Goal: Task Accomplishment & Management: Complete application form

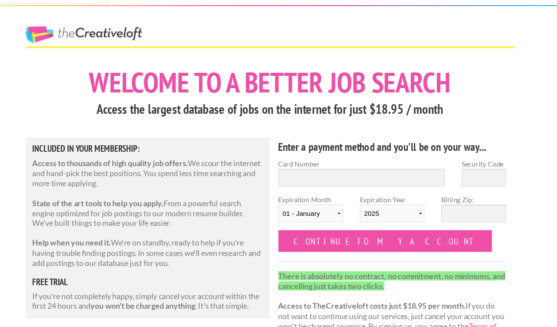
scroll to position [61, 0]
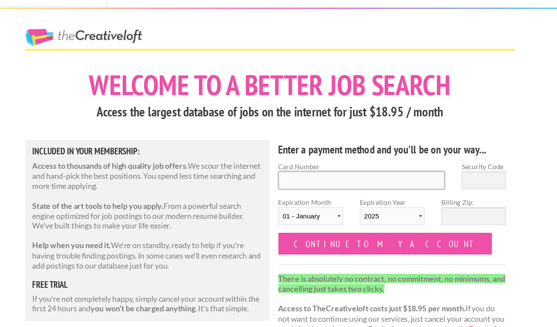
click at [317, 155] on input "Card Number" at bounding box center [361, 163] width 151 height 16
type input "376748127462000"
type input "8182"
select select "07"
select select "2030"
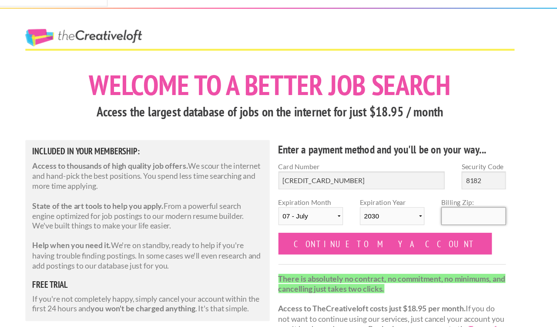
click at [459, 187] on input "Billing Zip:" at bounding box center [463, 195] width 58 height 16
type input "97220"
click at [438, 165] on div "Enter a payment method and you'll be on your way... Card Number 376748127462000…" at bounding box center [389, 222] width 221 height 192
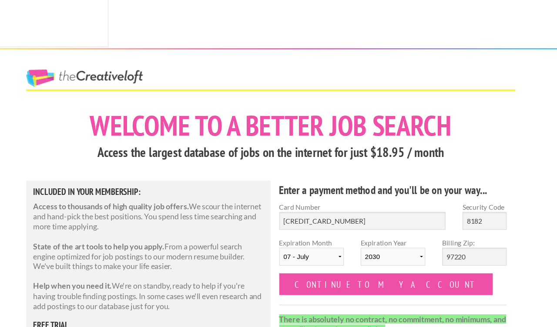
scroll to position [0, 0]
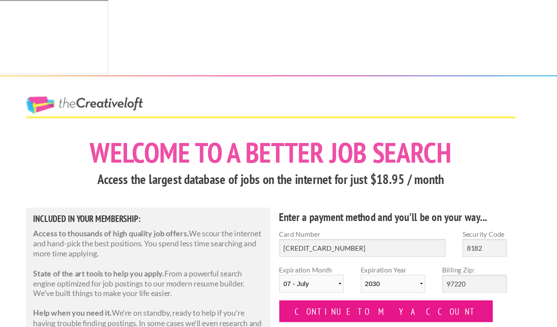
click at [352, 271] on input "Continue to my account" at bounding box center [382, 281] width 193 height 20
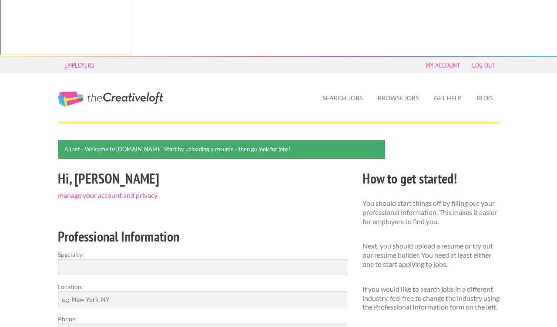
scroll to position [11, 0]
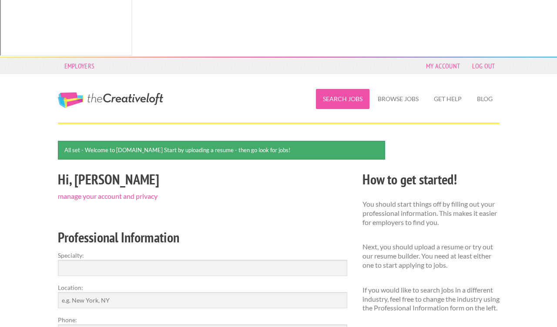
click at [348, 89] on link "Search Jobs" at bounding box center [343, 99] width 54 height 20
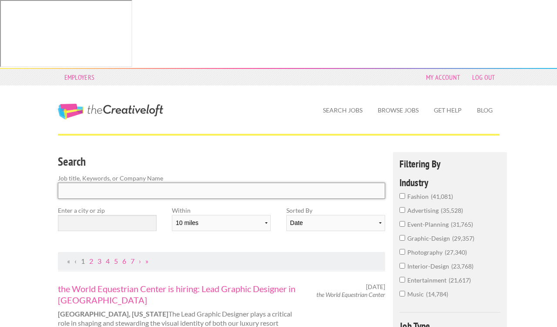
click at [152, 182] on input "Search" at bounding box center [222, 190] width 328 height 16
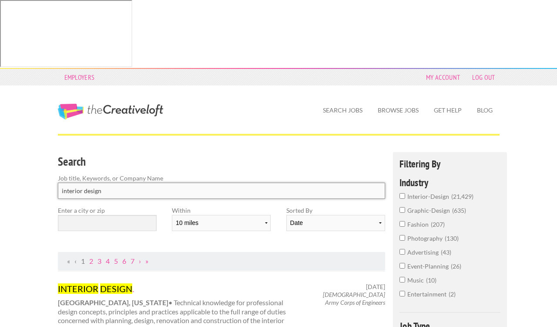
type input "interior design"
click at [126, 215] on input "text" at bounding box center [107, 223] width 99 height 16
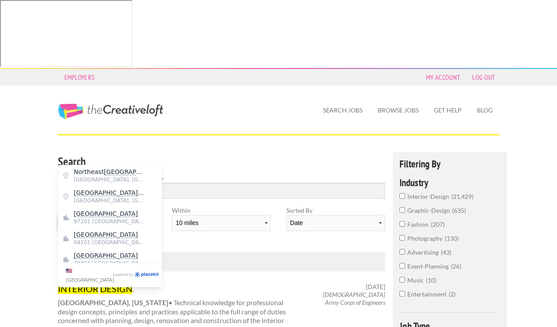
type input "P"
type input "97220"
click at [217, 170] on div "Search Job title, Keywords, or Company Name interior design Enter a city or zip…" at bounding box center [221, 202] width 343 height 100
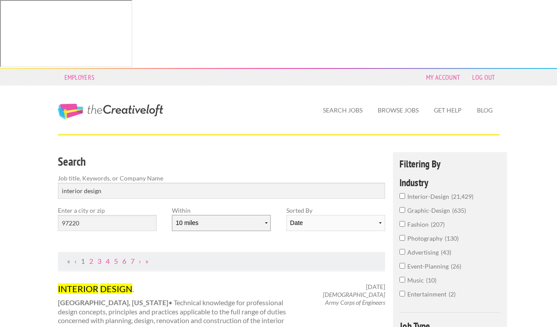
click at [216, 215] on select "10 miles 20 miles 50 miles 100 miles 200 miles 300 miles 400 miles 500 miles" at bounding box center [221, 223] width 99 height 16
click at [172, 215] on select "10 miles 20 miles 50 miles 100 miles 200 miles 300 miles 400 miles 500 miles" at bounding box center [221, 223] width 99 height 16
click at [299, 215] on select "Date Relevance" at bounding box center [335, 223] width 99 height 16
select select "jobs"
click at [286, 215] on select "Date Relevance" at bounding box center [335, 223] width 99 height 16
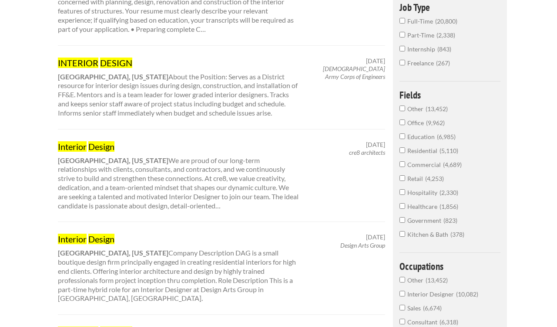
scroll to position [318, 0]
click at [400, 291] on input "Interior Designer 10,082" at bounding box center [403, 294] width 6 height 6
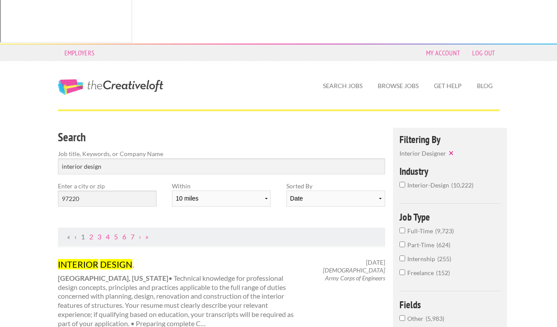
scroll to position [22, 0]
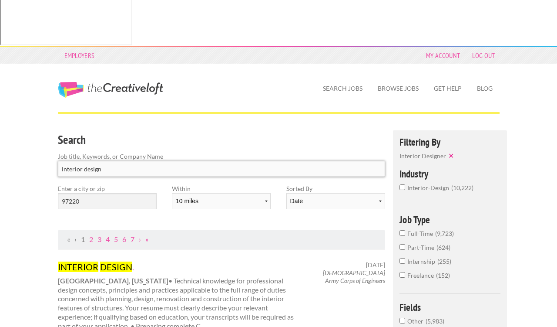
drag, startPoint x: 110, startPoint y: 105, endPoint x: 55, endPoint y: 102, distance: 54.5
click at [56, 130] on div "Search Job title, Keywords, or Company Name interior design" at bounding box center [221, 157] width 343 height 54
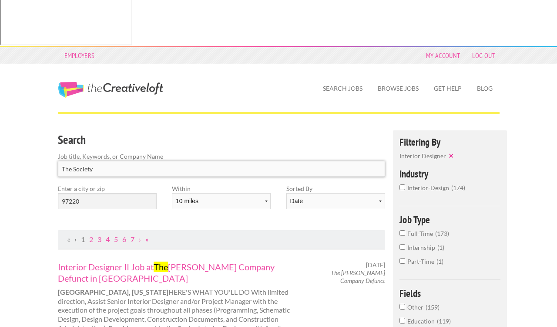
type input "The Society"
click button "submit" at bounding box center [0, 0] width 0 height 0
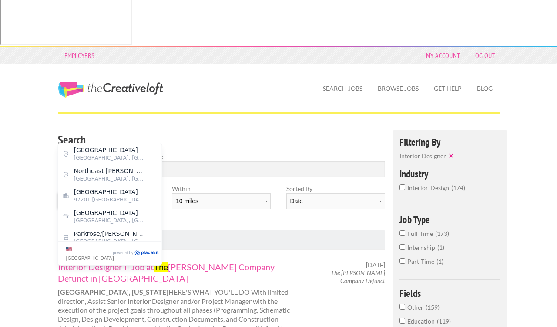
drag, startPoint x: 84, startPoint y: 135, endPoint x: 55, endPoint y: 133, distance: 29.7
click at [55, 184] on div "Enter a city or zip 97220" at bounding box center [107, 200] width 114 height 32
type input "Portland"
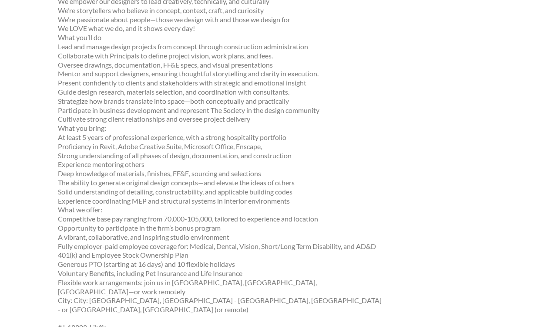
scroll to position [500, 0]
